Goal: Task Accomplishment & Management: Use online tool/utility

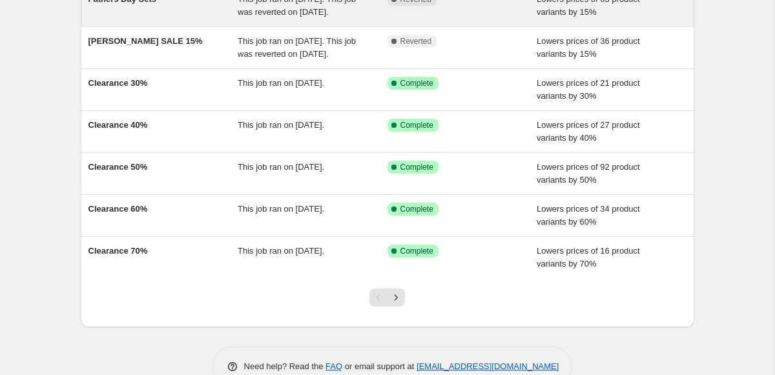
scroll to position [260, 0]
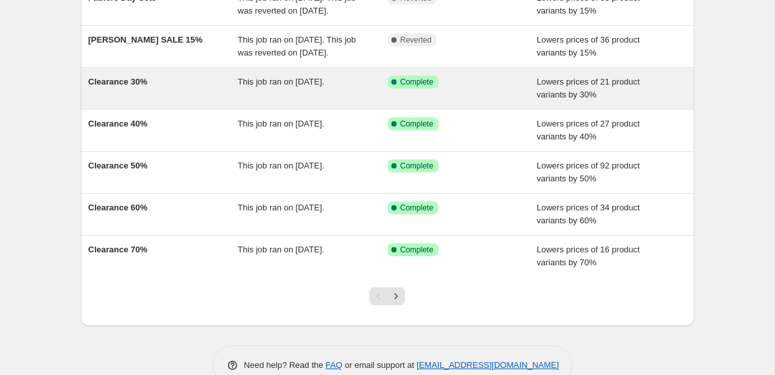
click at [182, 101] on div "Clearance 30%" at bounding box center [163, 89] width 150 height 26
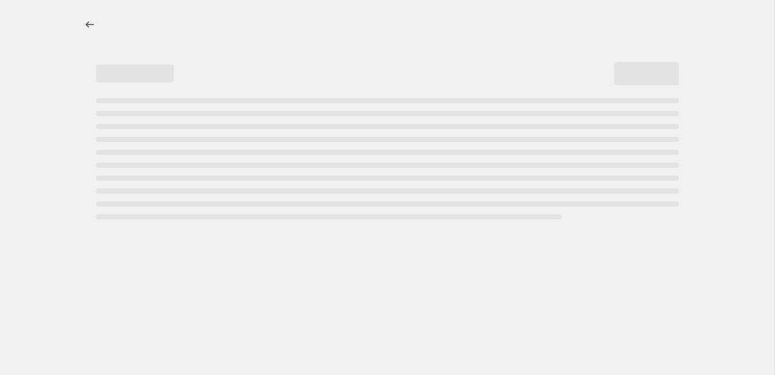
select select "percentage"
select select "tag"
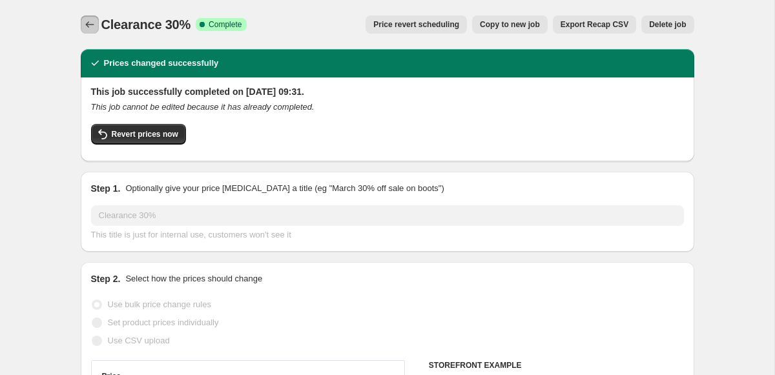
click at [83, 21] on icon "Price change jobs" at bounding box center [89, 24] width 13 height 13
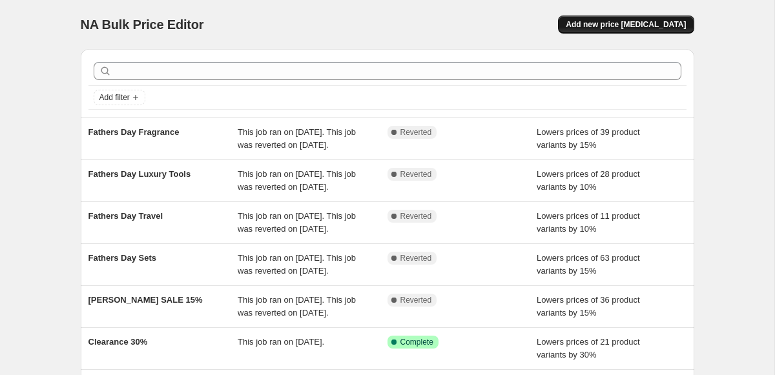
click at [611, 25] on span "Add new price [MEDICAL_DATA]" at bounding box center [625, 24] width 120 height 10
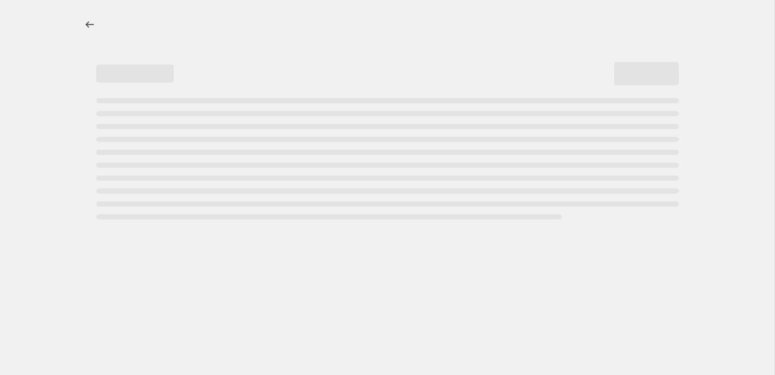
select select "percentage"
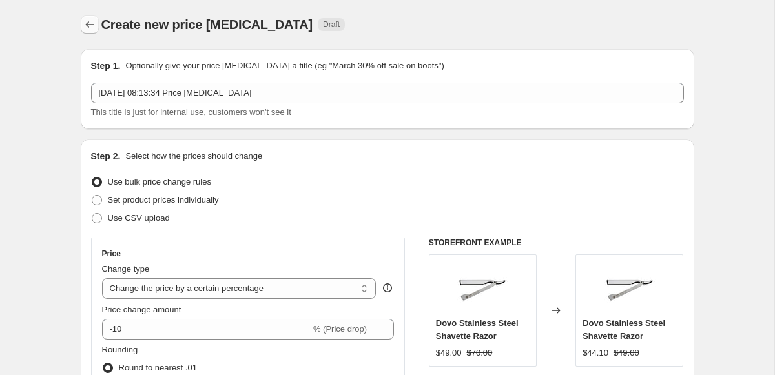
click at [90, 28] on icon "Price change jobs" at bounding box center [89, 24] width 13 height 13
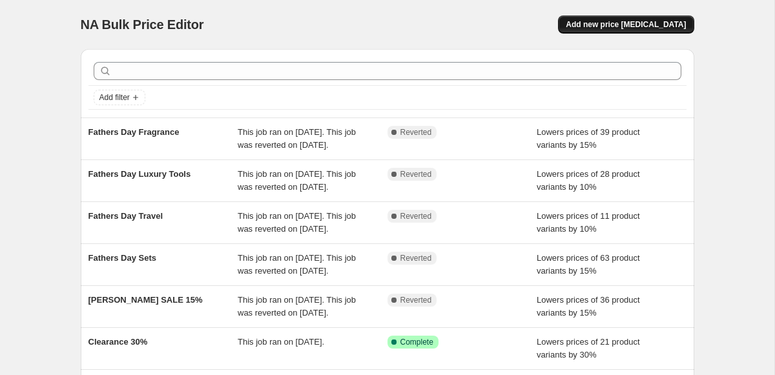
click at [603, 20] on span "Add new price [MEDICAL_DATA]" at bounding box center [625, 24] width 120 height 10
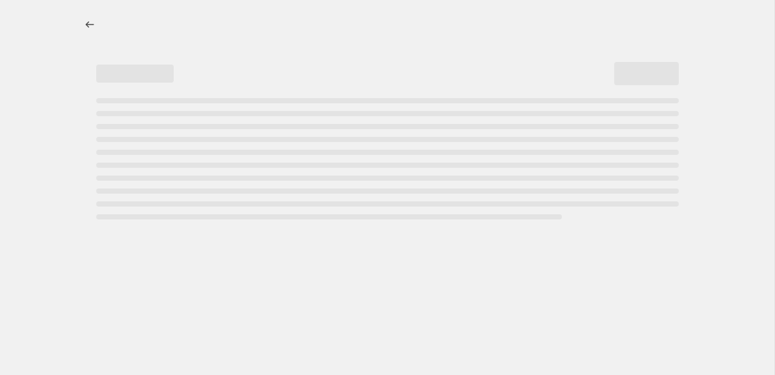
select select "percentage"
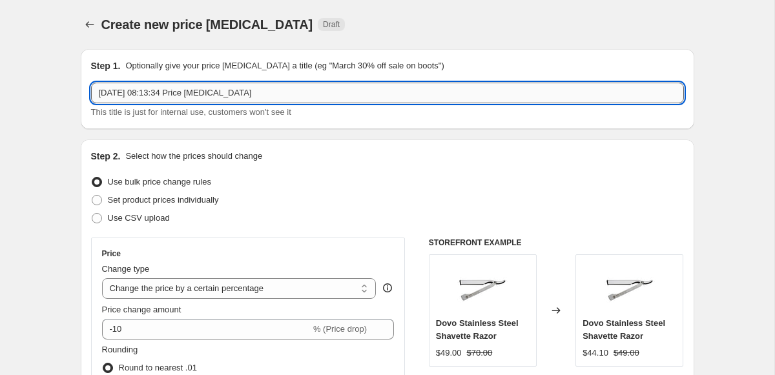
click at [148, 93] on input "[DATE] 08:13:34 Price [MEDICAL_DATA]" at bounding box center [387, 93] width 593 height 21
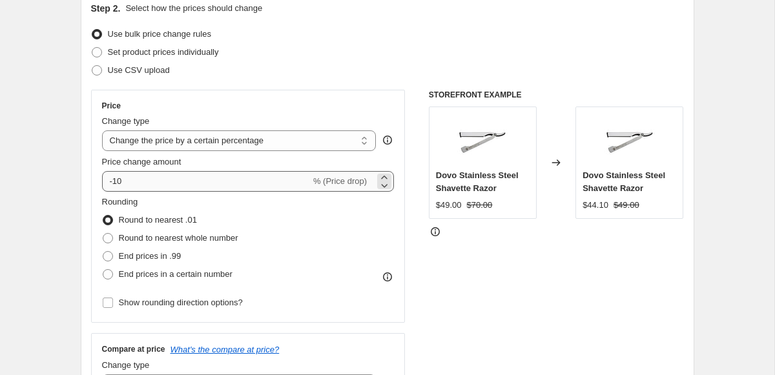
scroll to position [150, 0]
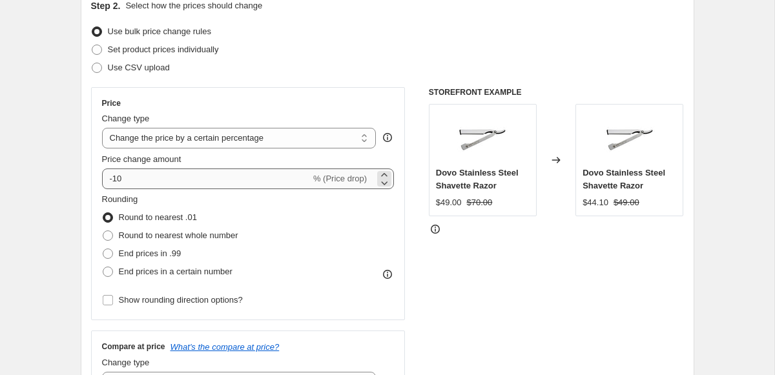
type input "Clearance 20%"
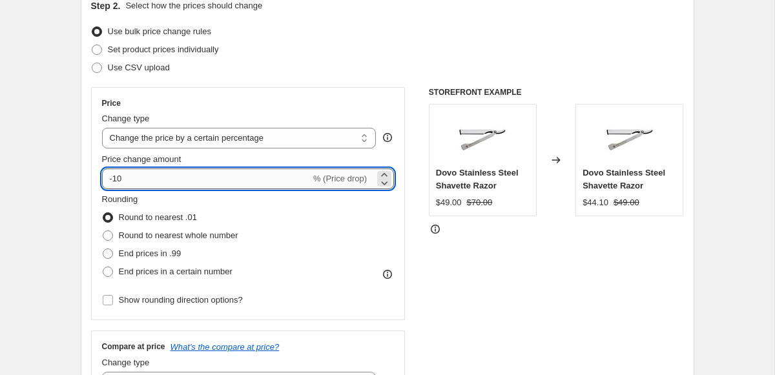
click at [130, 182] on input "-10" at bounding box center [206, 178] width 208 height 21
type input "-1"
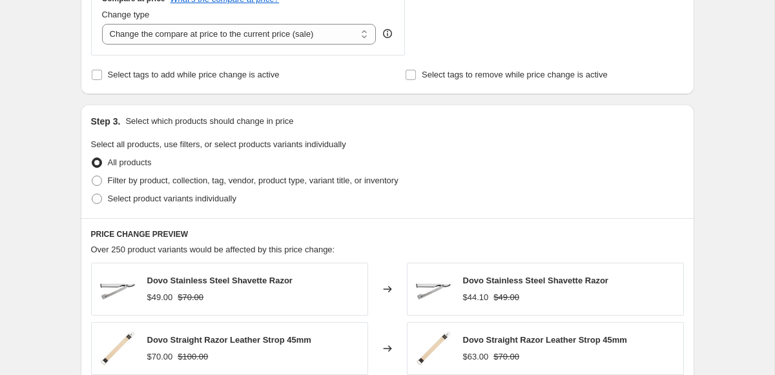
scroll to position [522, 0]
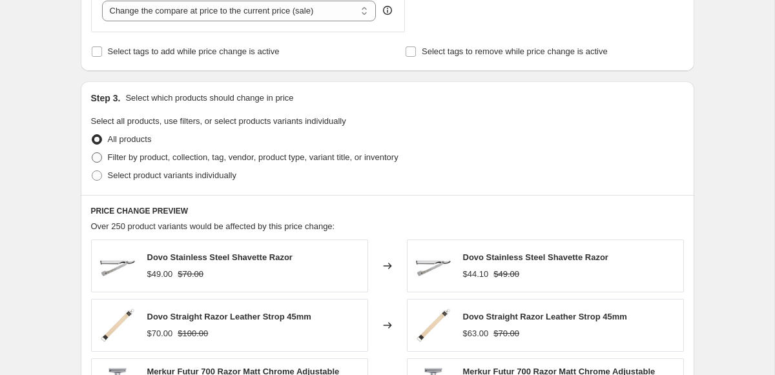
type input "-20"
click at [171, 159] on span "Filter by product, collection, tag, vendor, product type, variant title, or inv…" at bounding box center [253, 157] width 290 height 10
click at [92, 153] on input "Filter by product, collection, tag, vendor, product type, variant title, or inv…" at bounding box center [92, 152] width 1 height 1
radio input "true"
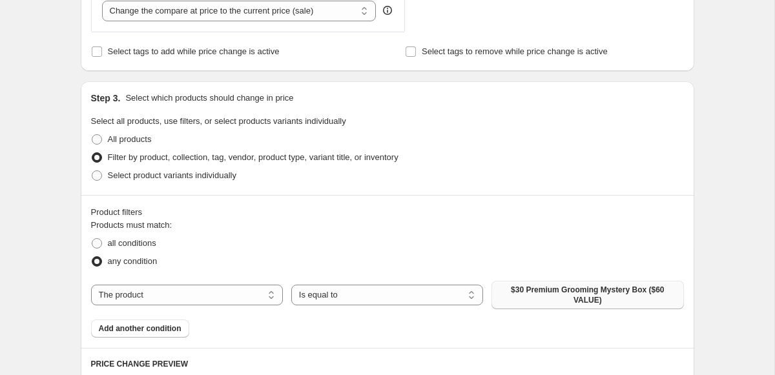
click at [551, 291] on span "$30 Premium Grooming Mystery Box ($60 VALUE)" at bounding box center [587, 295] width 176 height 21
click at [207, 303] on select "The product The product's collection The product's tag The product's vendor The…" at bounding box center [187, 295] width 192 height 21
select select "tag"
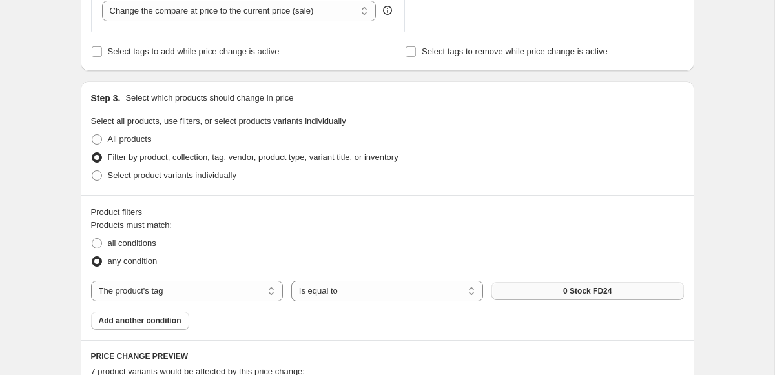
click at [571, 294] on span "0 Stock FD24" at bounding box center [587, 291] width 48 height 10
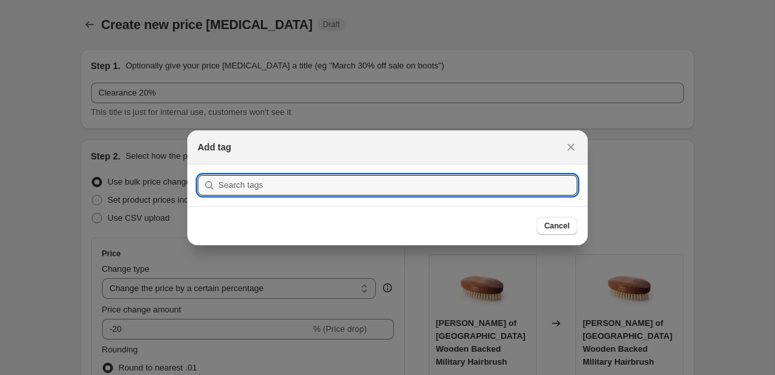
scroll to position [0, 0]
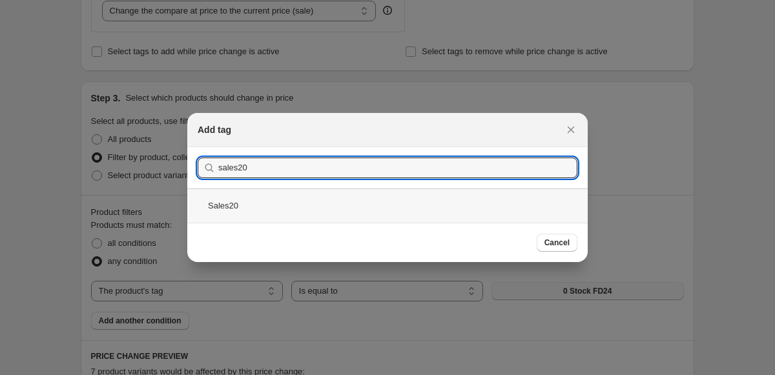
type input "sales20"
click at [235, 200] on div "Sales20" at bounding box center [387, 205] width 400 height 34
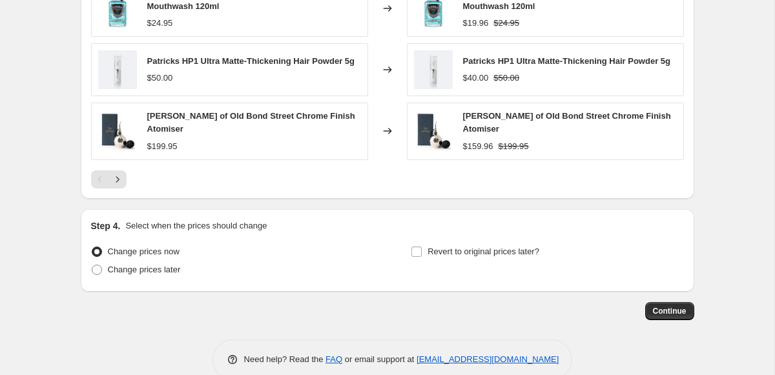
scroll to position [1064, 0]
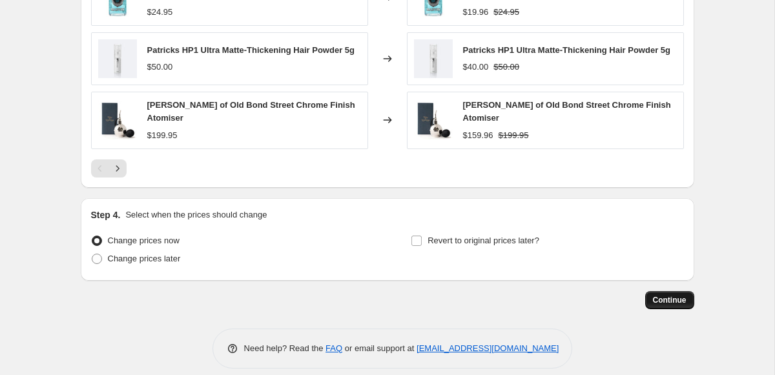
click at [674, 291] on button "Continue" at bounding box center [669, 300] width 49 height 18
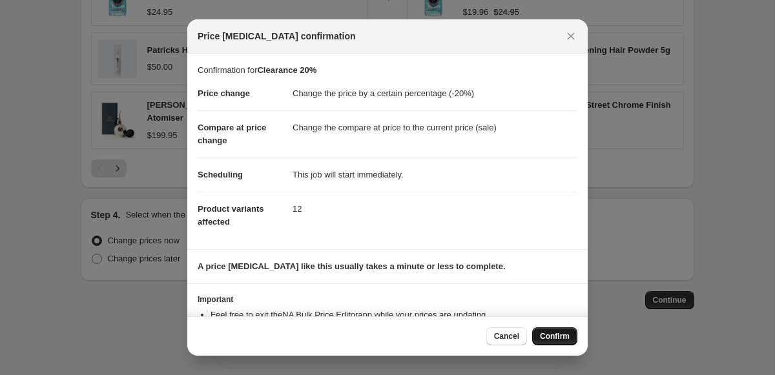
click at [542, 336] on span "Confirm" at bounding box center [555, 336] width 30 height 10
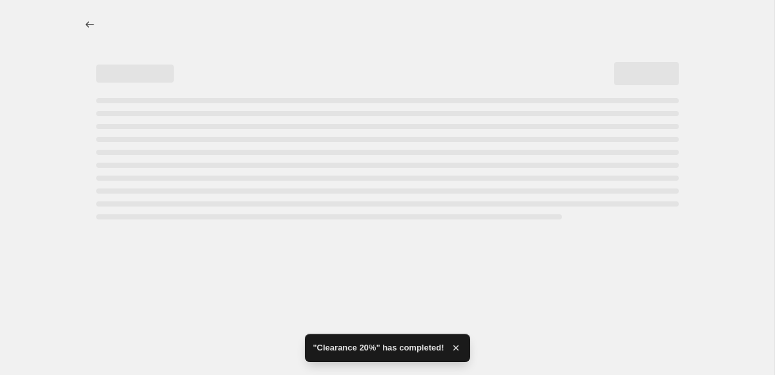
select select "percentage"
select select "tag"
